Goal: Information Seeking & Learning: Learn about a topic

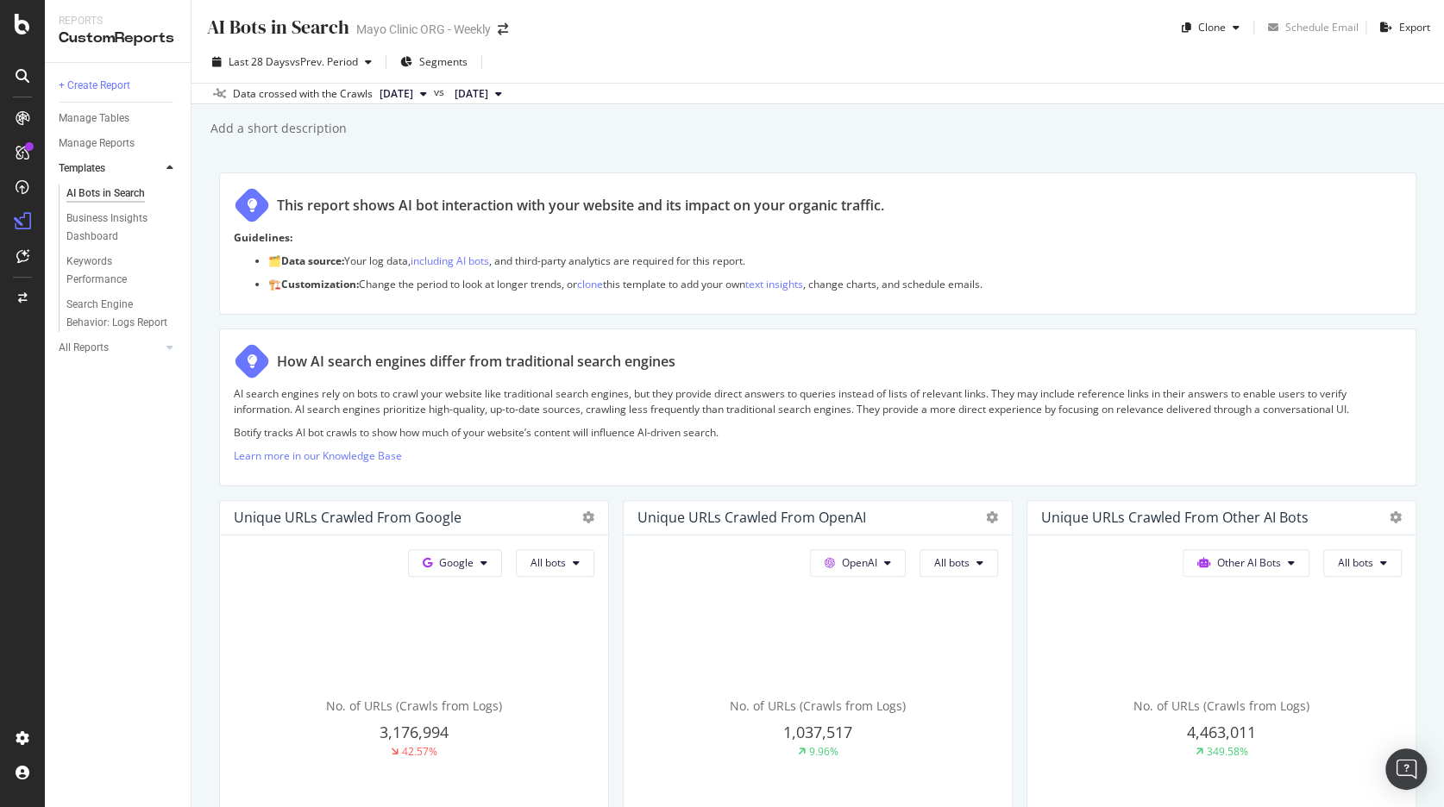
scroll to position [1175, 0]
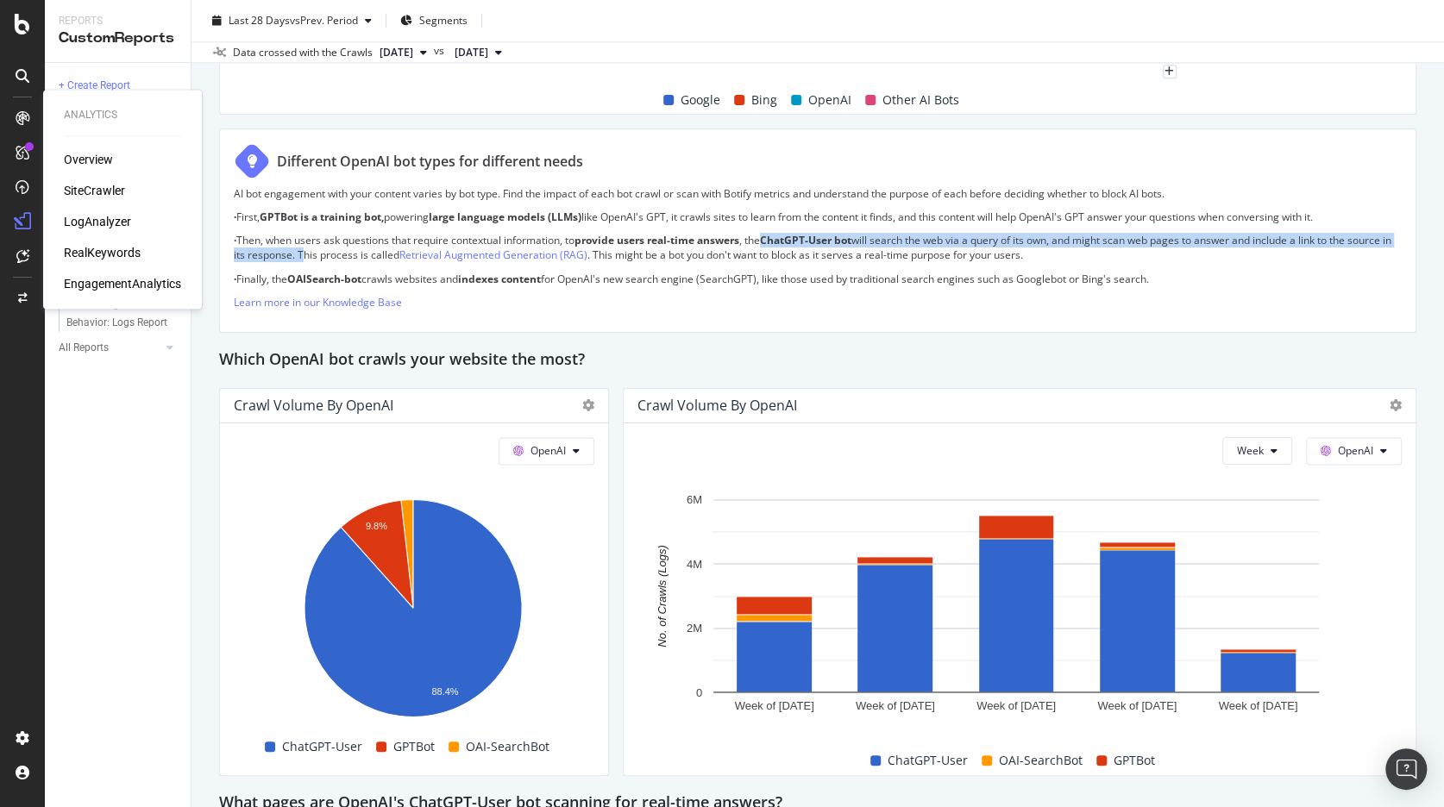
click at [98, 252] on div "RealKeywords" at bounding box center [102, 252] width 77 height 17
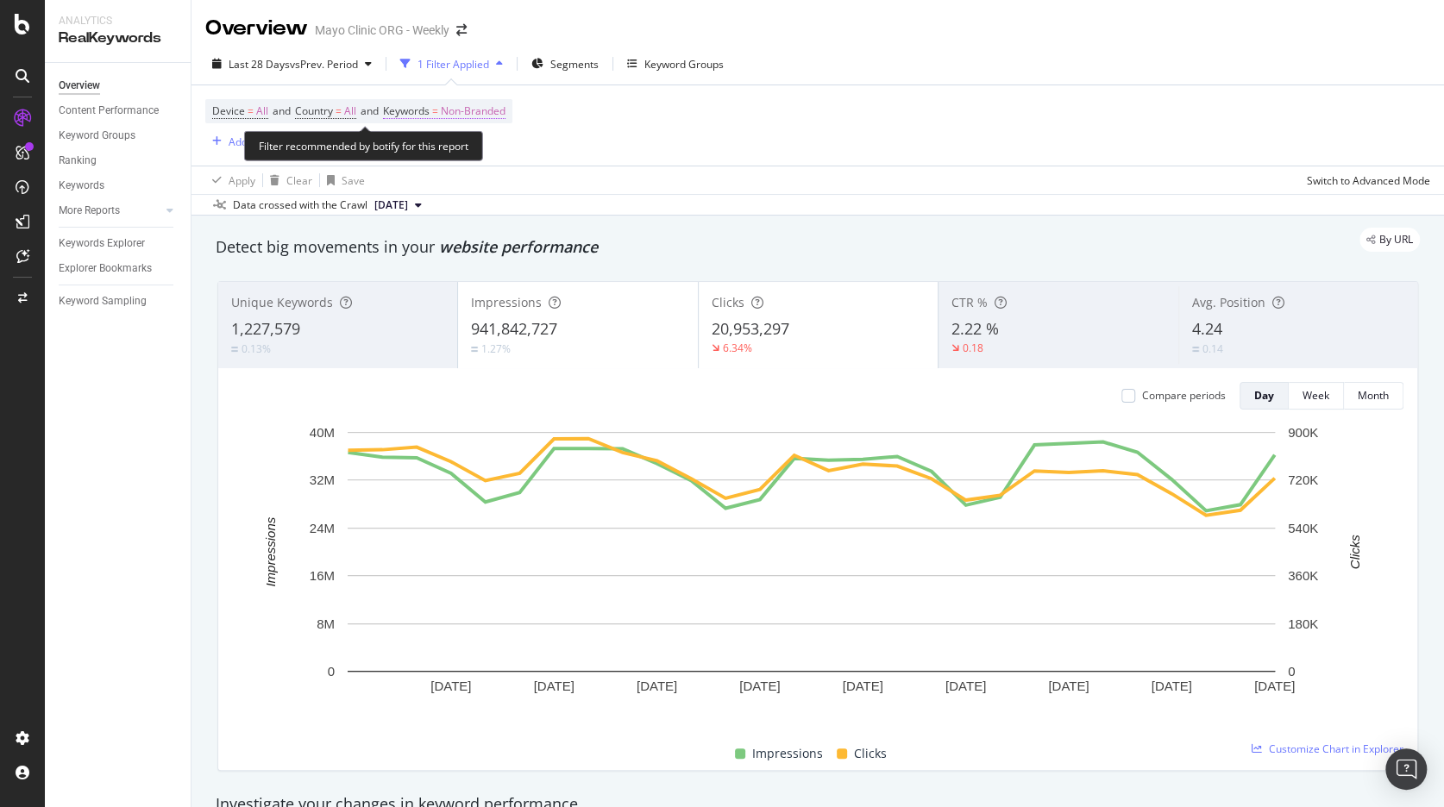
click at [457, 115] on span "Non-Branded" at bounding box center [473, 111] width 65 height 24
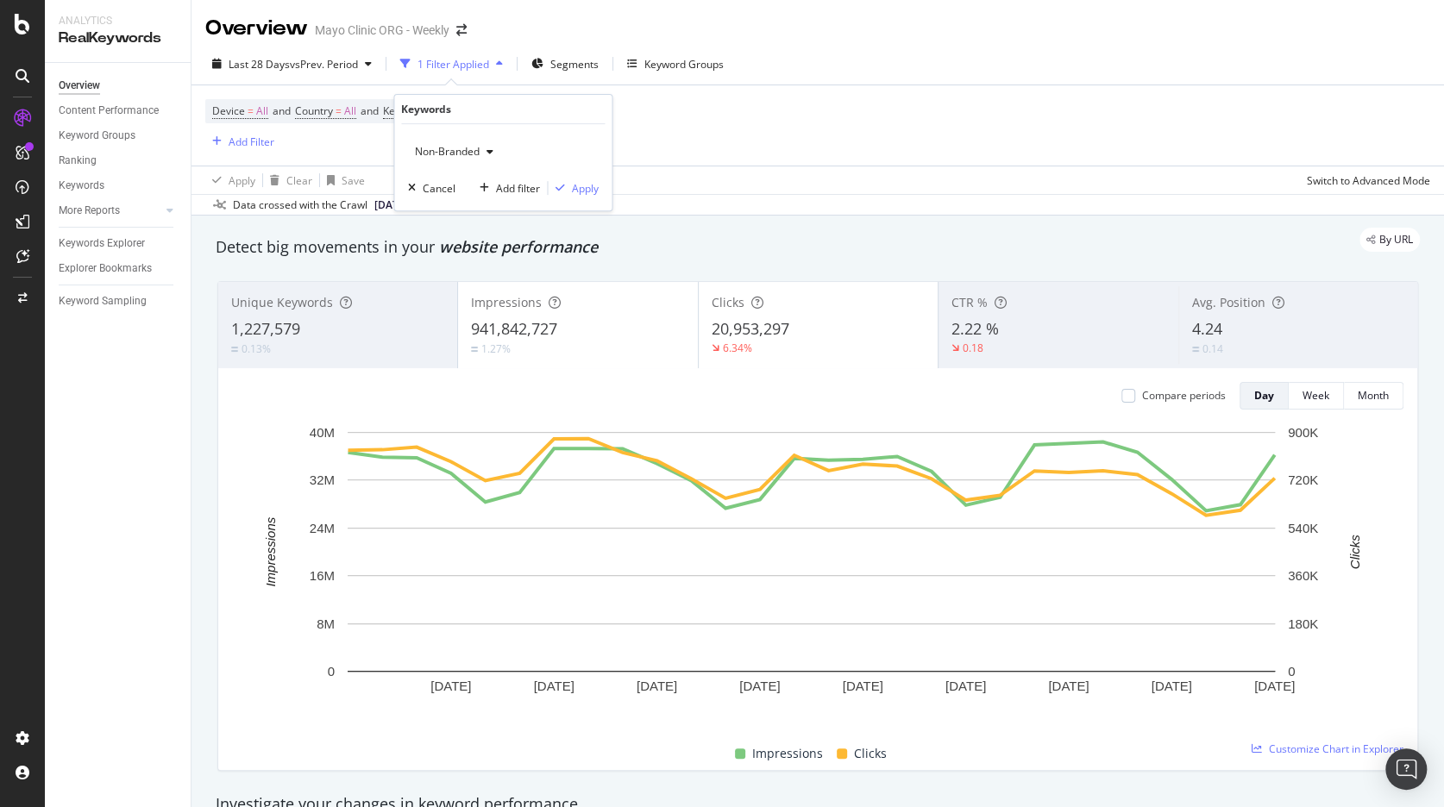
click at [477, 151] on span "Non-Branded" at bounding box center [444, 151] width 72 height 15
click at [447, 283] on span "All" at bounding box center [511, 286] width 176 height 16
click at [569, 185] on div "button" at bounding box center [559, 188] width 23 height 10
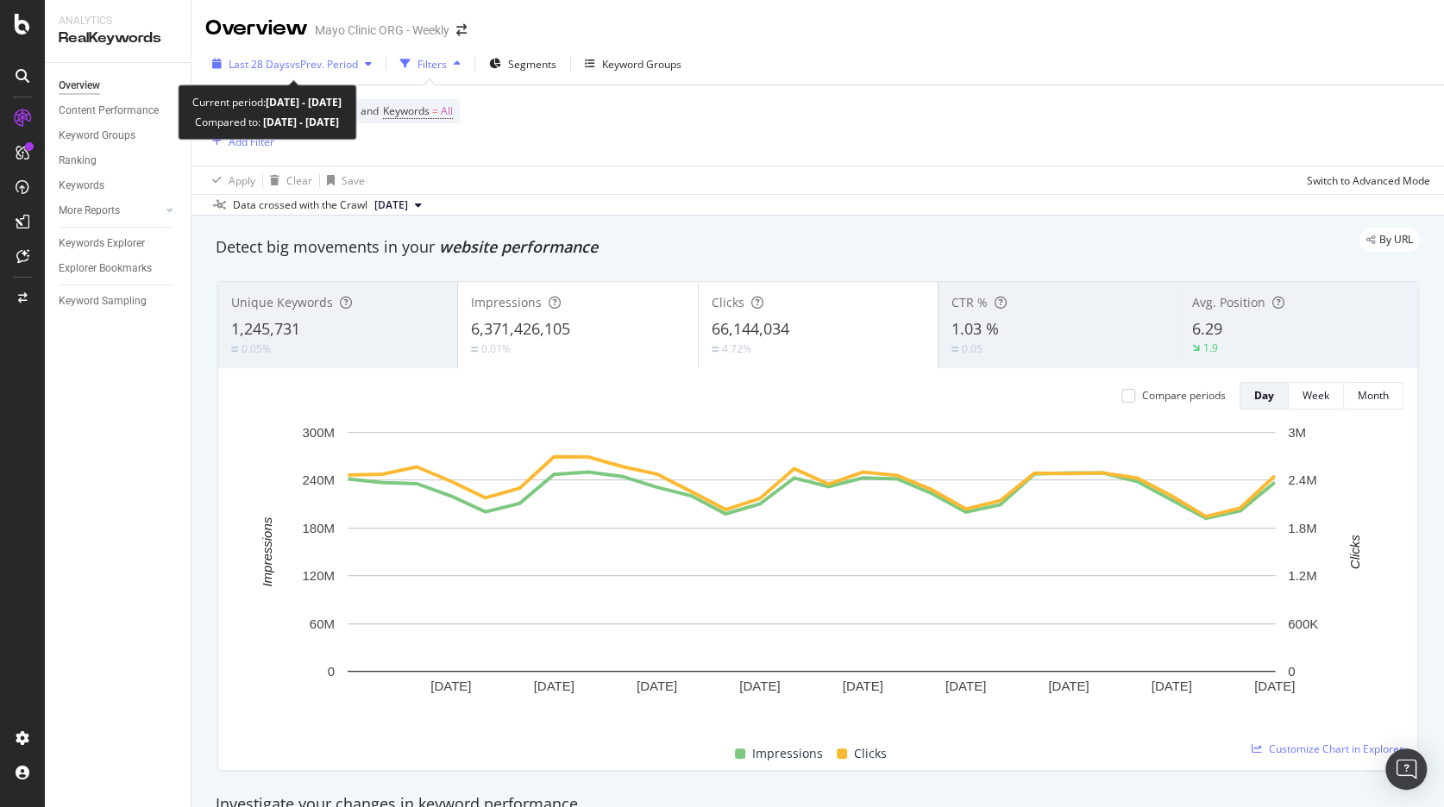
click at [285, 61] on span "Last 28 Days" at bounding box center [259, 64] width 61 height 15
